Goal: Task Accomplishment & Management: Manage account settings

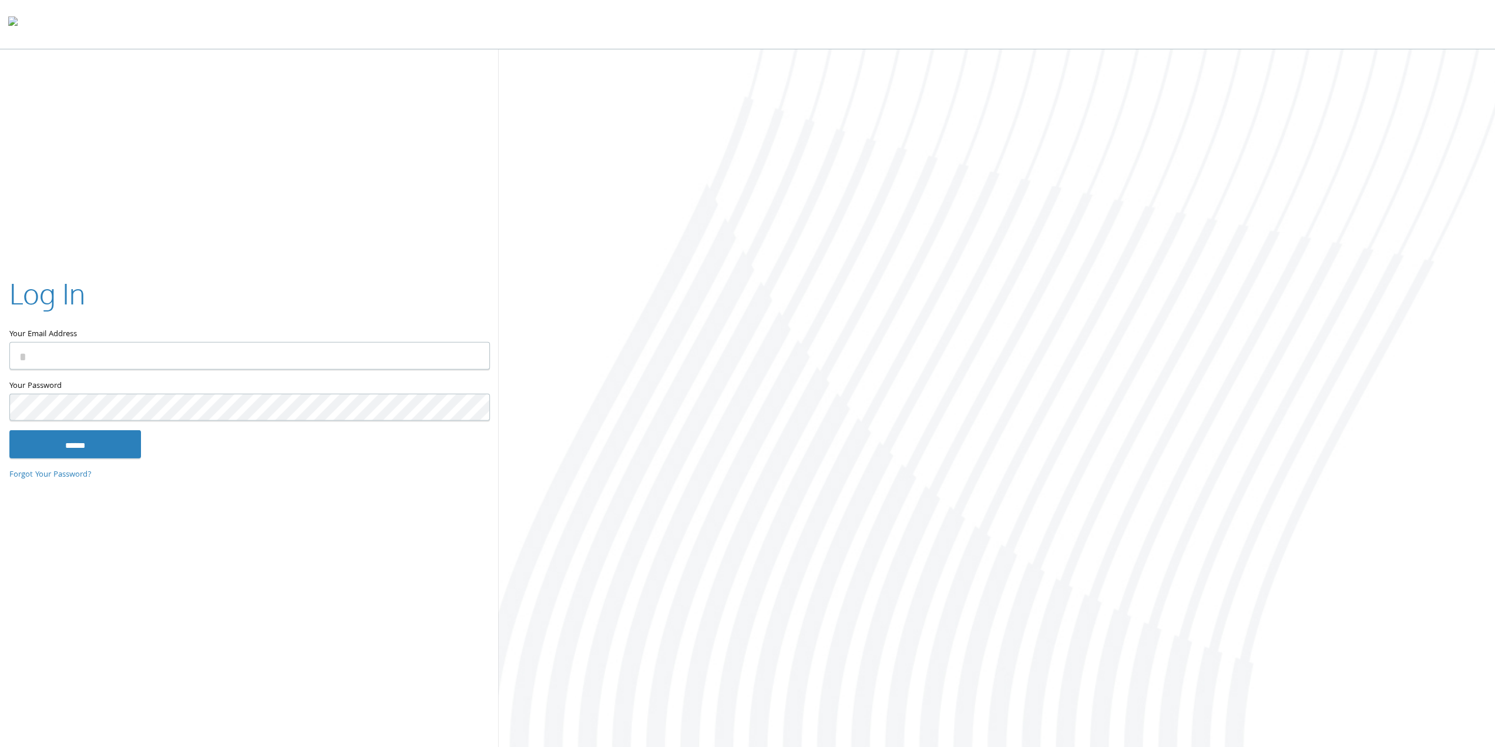
click at [49, 354] on input "Your Email Address" at bounding box center [249, 356] width 480 height 28
click at [0, 746] on com-1password-button at bounding box center [0, 749] width 0 height 0
type input "**********"
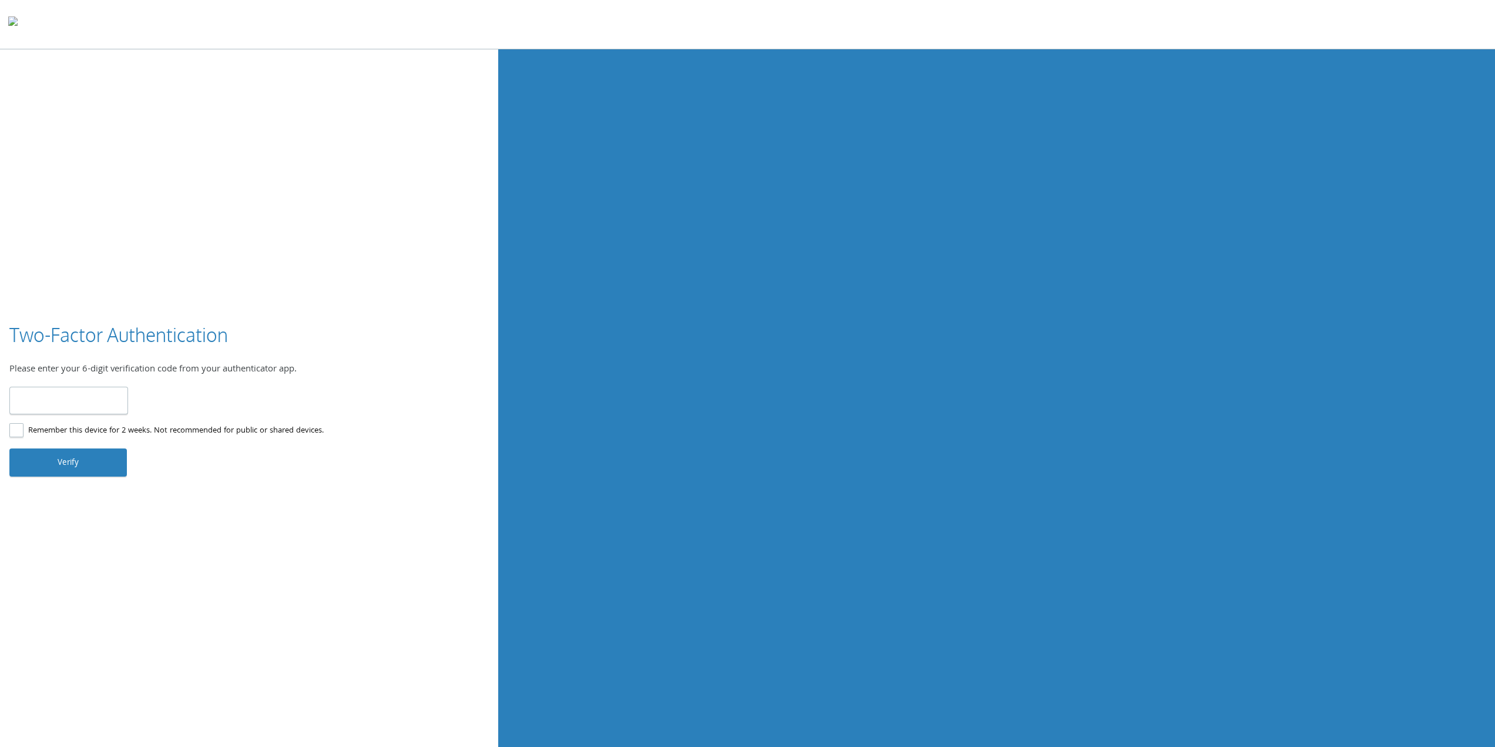
type input "******"
